Goal: Task Accomplishment & Management: Manage account settings

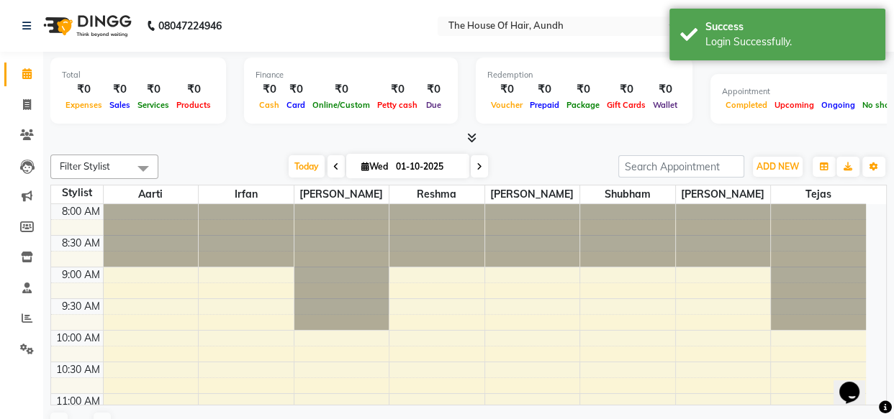
select select "en"
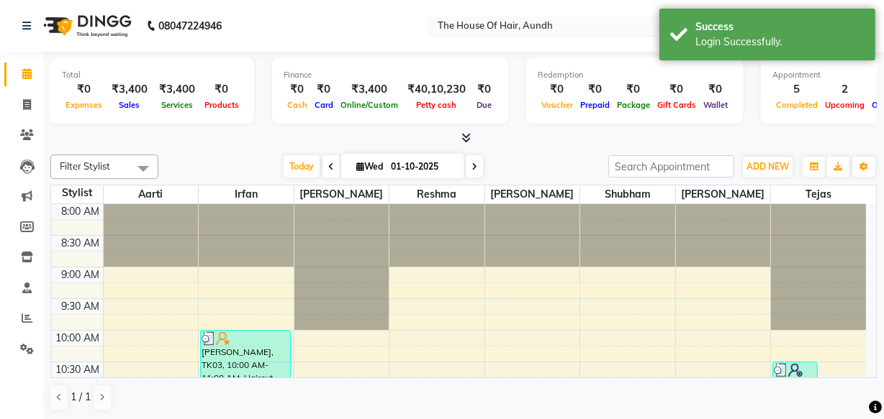
click at [596, 21] on input "text" at bounding box center [539, 27] width 209 height 14
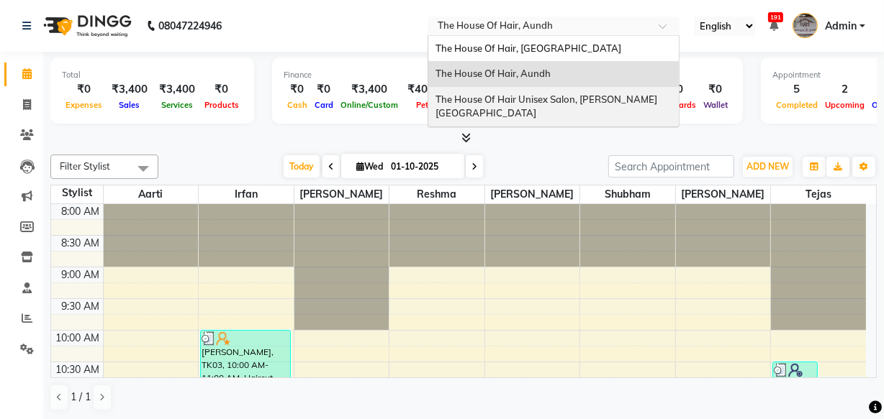
click at [563, 97] on span "The House Of Hair Unisex Salon, [PERSON_NAME][GEOGRAPHIC_DATA]" at bounding box center [546, 107] width 222 height 26
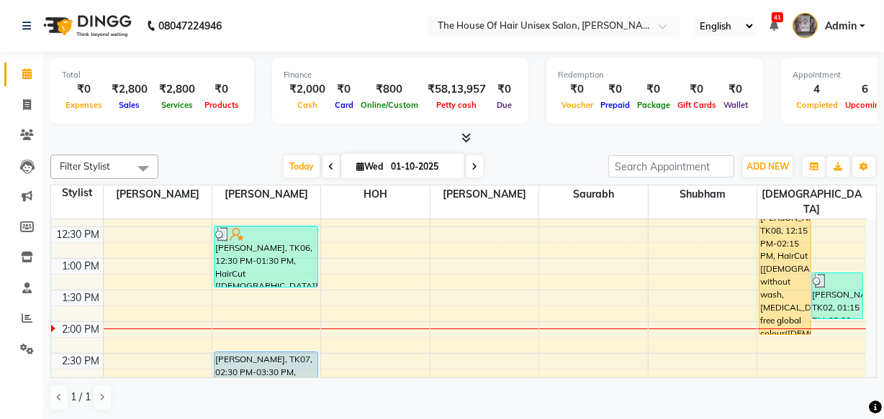
scroll to position [350, 0]
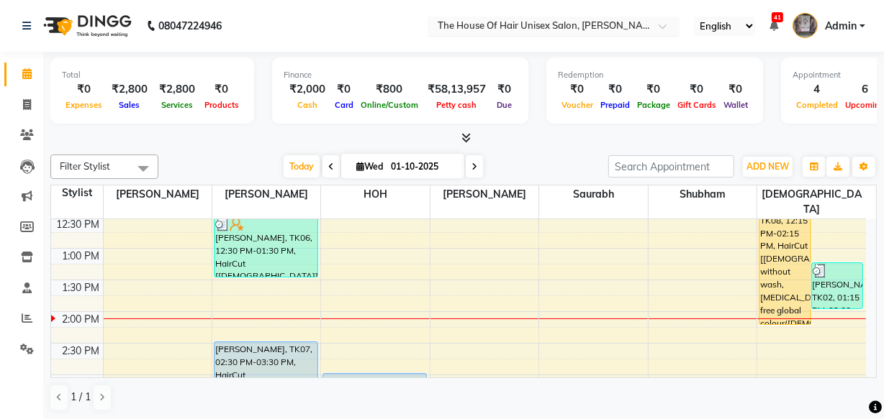
click at [530, 31] on input "text" at bounding box center [539, 27] width 209 height 14
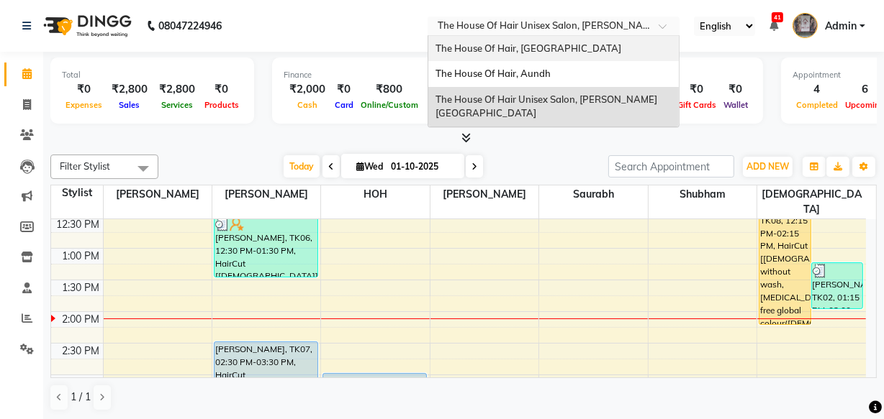
click at [514, 53] on span "The House Of Hair, [GEOGRAPHIC_DATA]" at bounding box center [528, 48] width 186 height 12
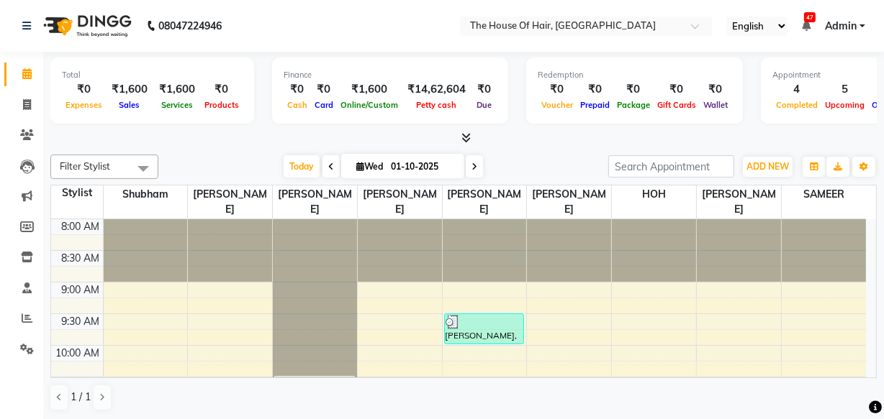
click at [827, 21] on span "Admin" at bounding box center [841, 26] width 32 height 15
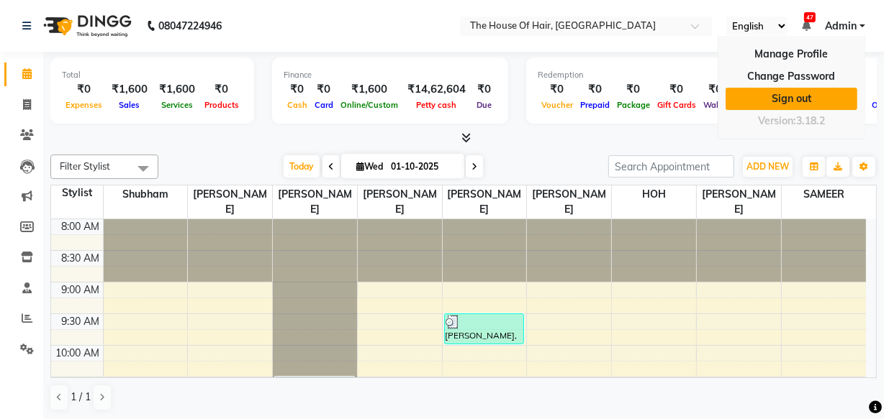
click at [809, 105] on link "Sign out" at bounding box center [791, 99] width 132 height 22
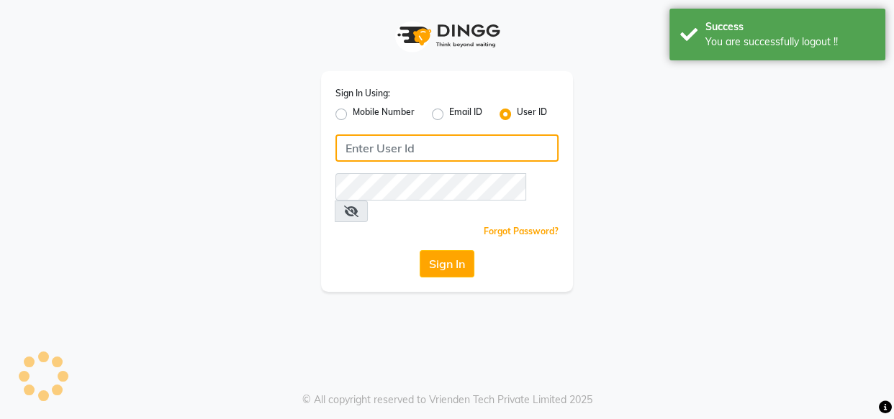
type input "8263956805"
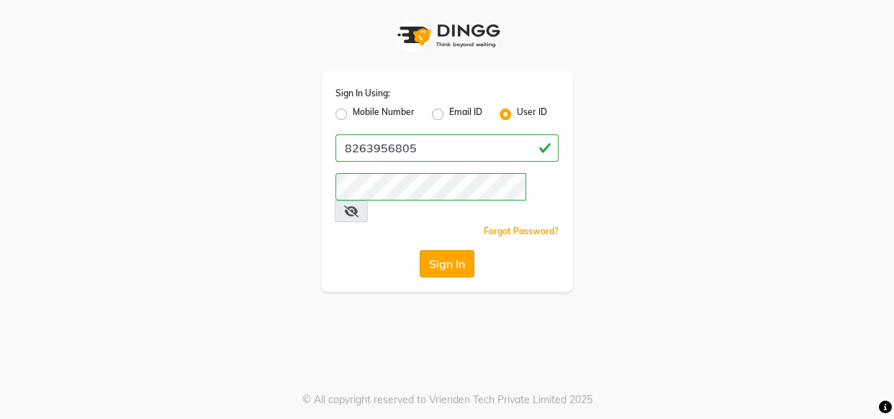
click at [461, 250] on button "Sign In" at bounding box center [446, 263] width 55 height 27
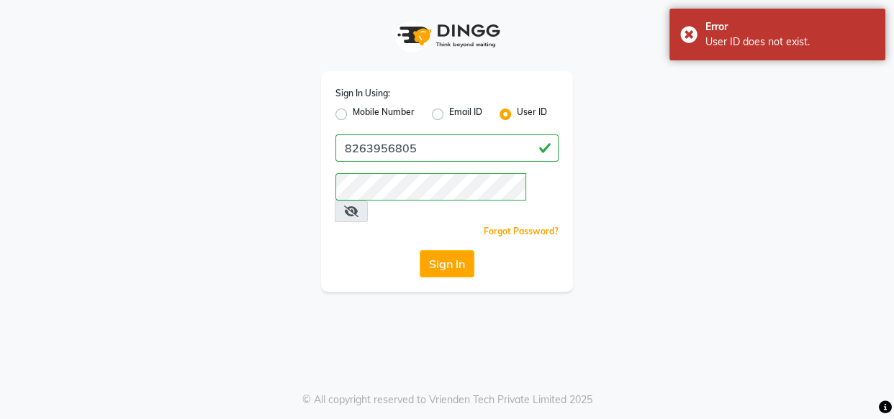
click at [353, 113] on label "Mobile Number" at bounding box center [384, 114] width 62 height 17
click at [353, 113] on input "Mobile Number" at bounding box center [357, 110] width 9 height 9
radio input "true"
radio input "false"
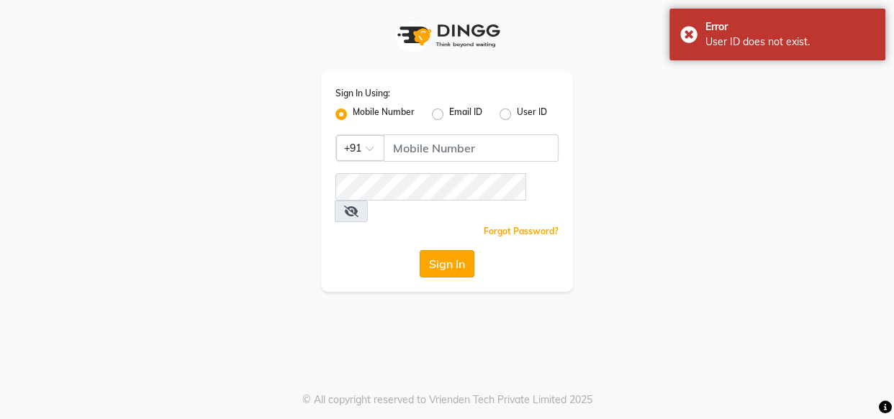
click at [456, 251] on button "Sign In" at bounding box center [446, 263] width 55 height 27
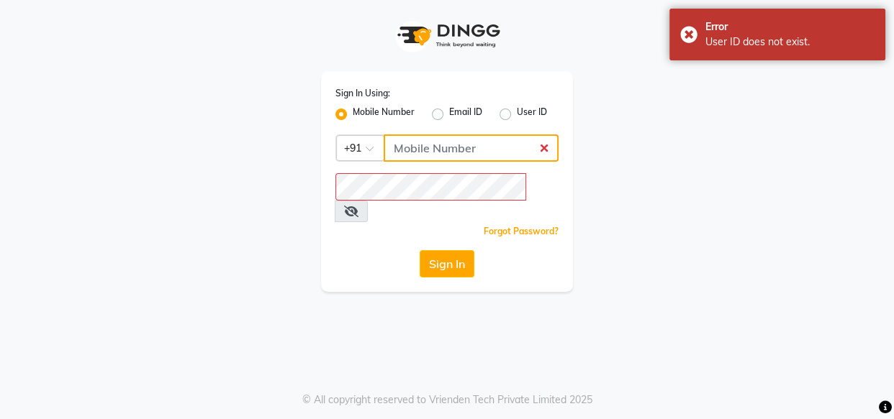
click at [427, 140] on input "Username" at bounding box center [470, 148] width 175 height 27
type input "8263956805"
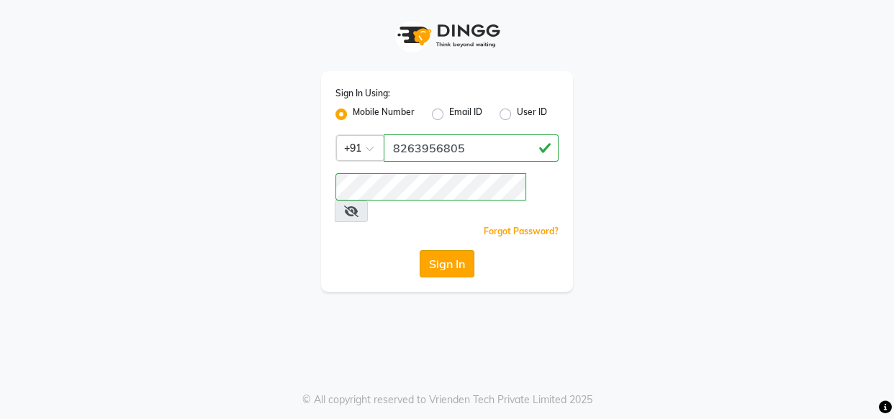
click at [458, 253] on button "Sign In" at bounding box center [446, 263] width 55 height 27
